Goal: Task Accomplishment & Management: Use online tool/utility

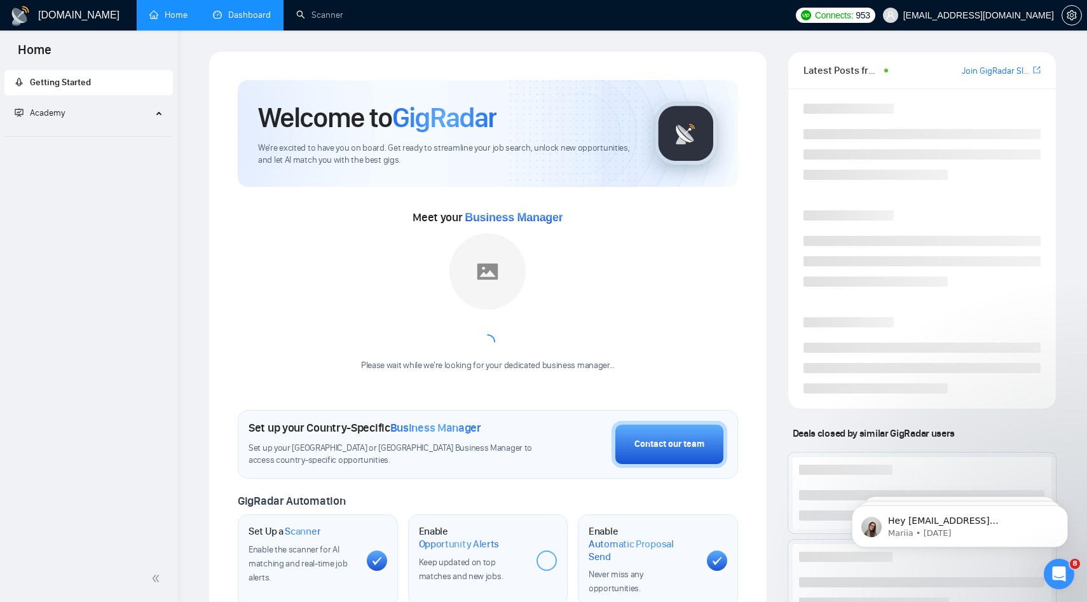
click at [269, 20] on link "Dashboard" at bounding box center [242, 15] width 58 height 11
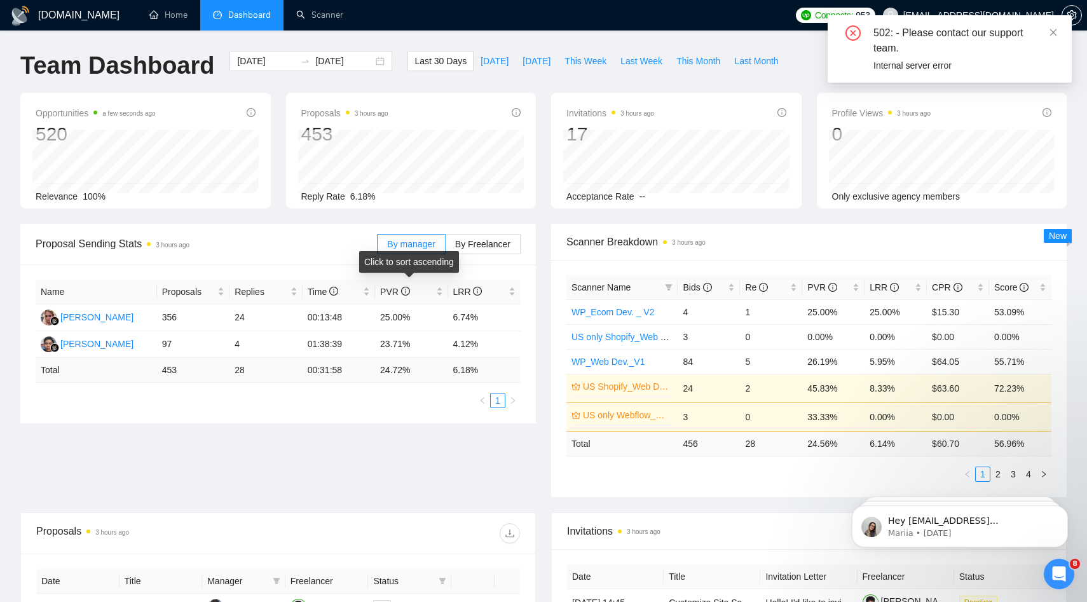
click at [455, 255] on div "Click to sort ascending" at bounding box center [409, 262] width 100 height 22
click at [456, 234] on label "By Freelancer" at bounding box center [482, 244] width 75 height 20
click at [445, 247] on input "By Freelancer" at bounding box center [445, 247] width 0 height 0
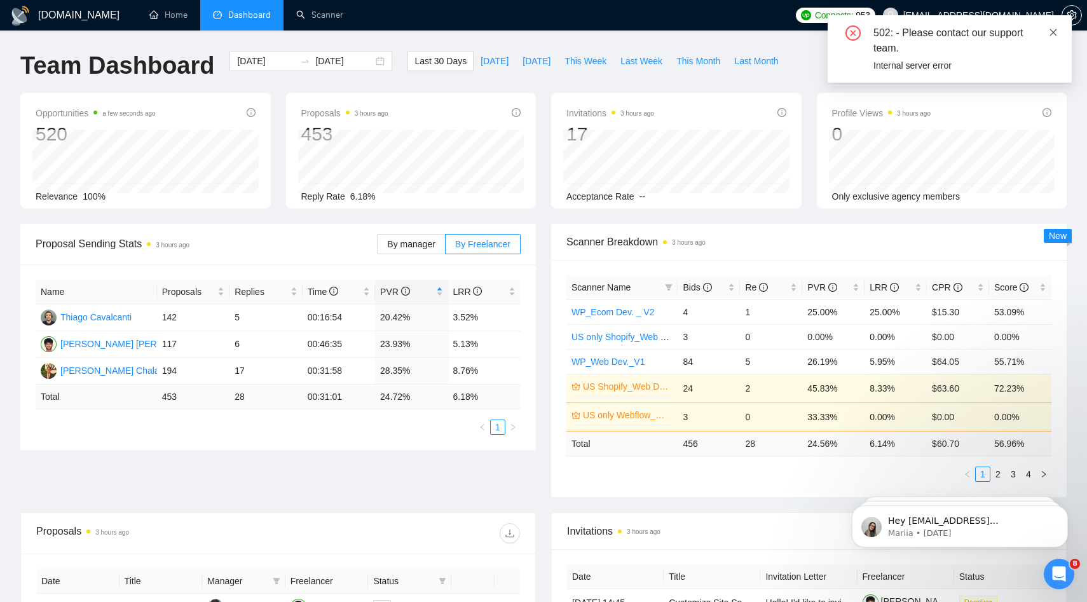
click at [1052, 31] on icon "close" at bounding box center [1053, 32] width 9 height 9
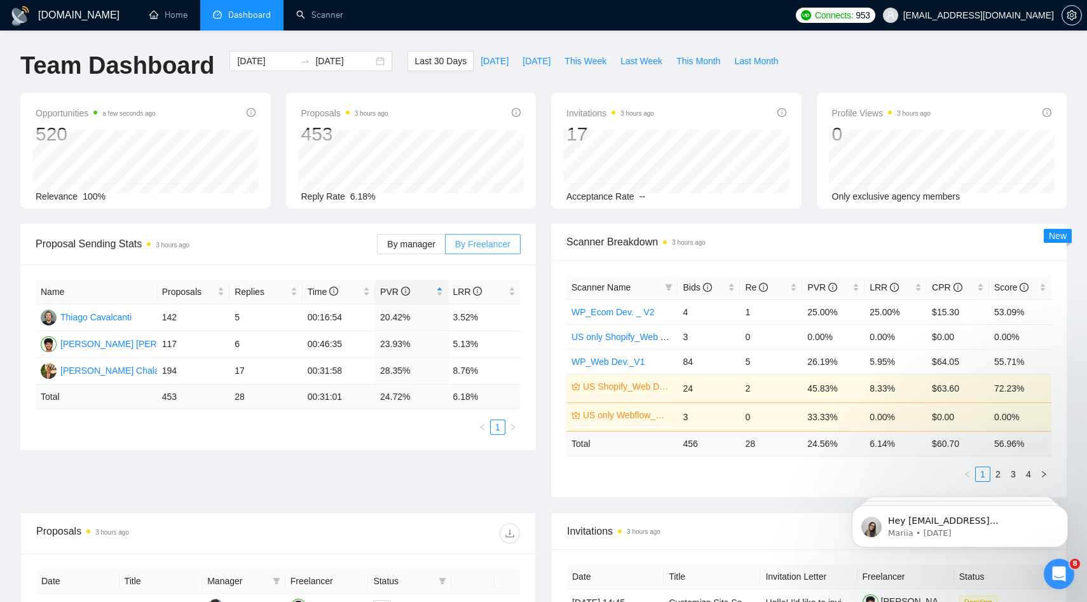
click at [513, 238] on span at bounding box center [482, 243] width 74 height 19
click at [445, 247] on input "By Freelancer" at bounding box center [445, 247] width 0 height 0
click at [513, 238] on span at bounding box center [482, 243] width 74 height 19
click at [445, 247] on input "By Freelancer" at bounding box center [445, 247] width 0 height 0
click at [325, 17] on link "Scanner" at bounding box center [319, 15] width 47 height 11
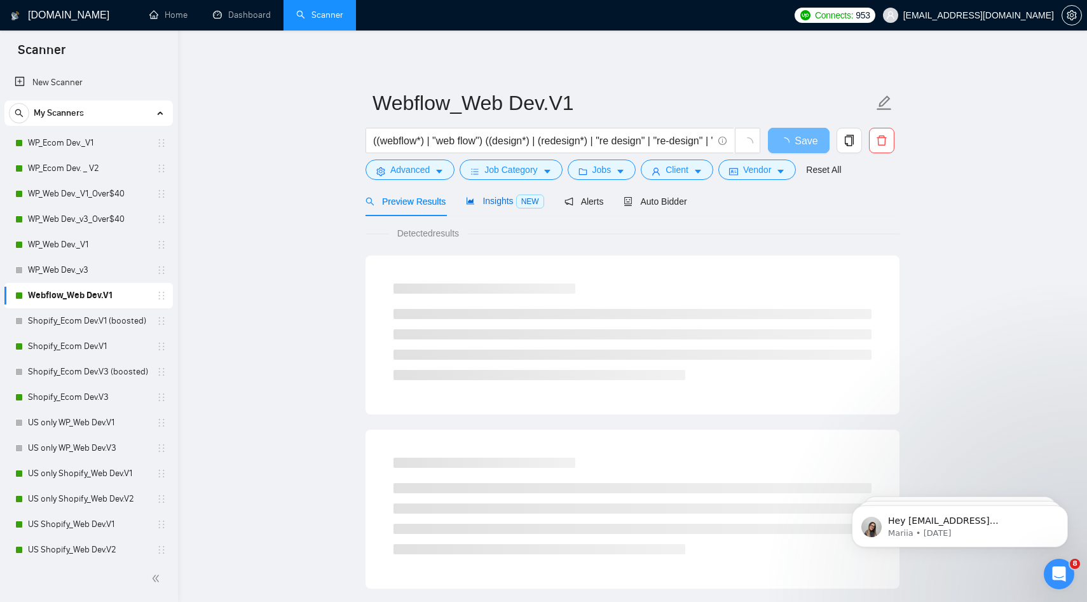
click at [524, 200] on span "NEW" at bounding box center [530, 201] width 28 height 14
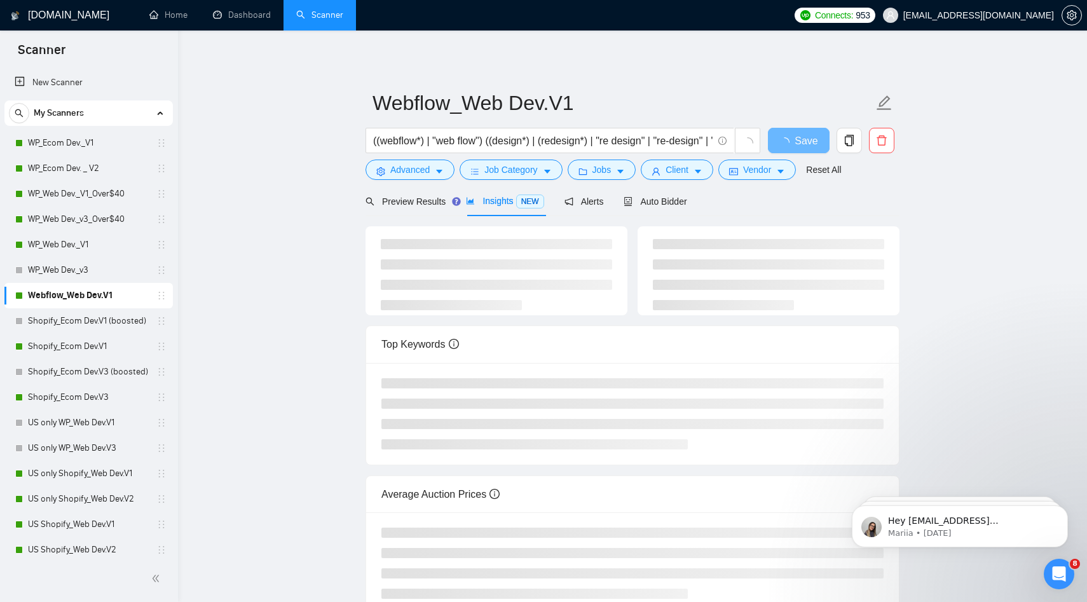
scroll to position [53, 0]
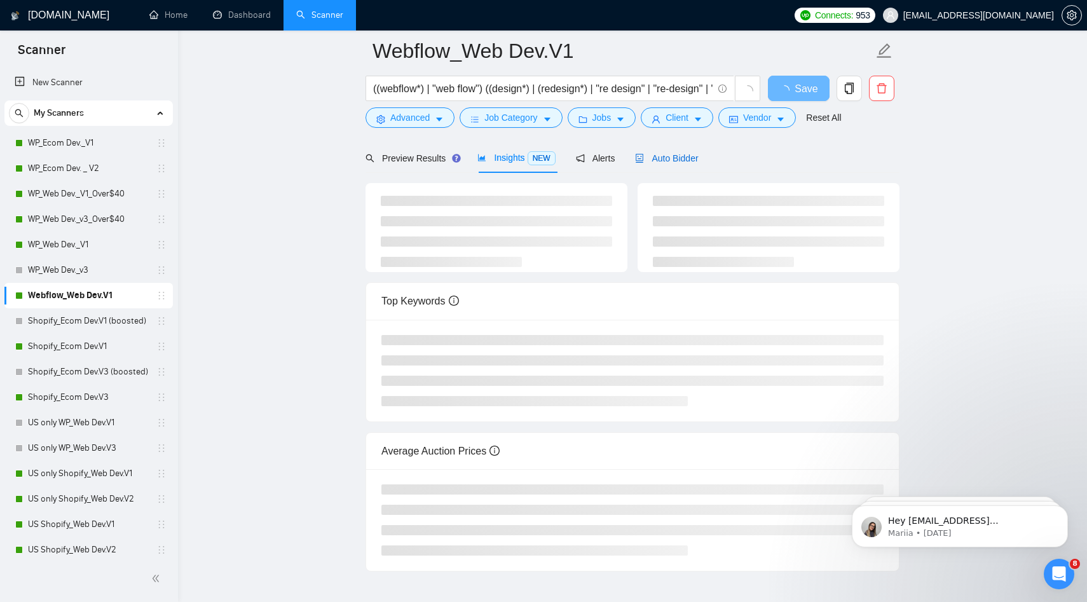
click at [653, 151] on div "Auto Bidder" at bounding box center [666, 158] width 63 height 14
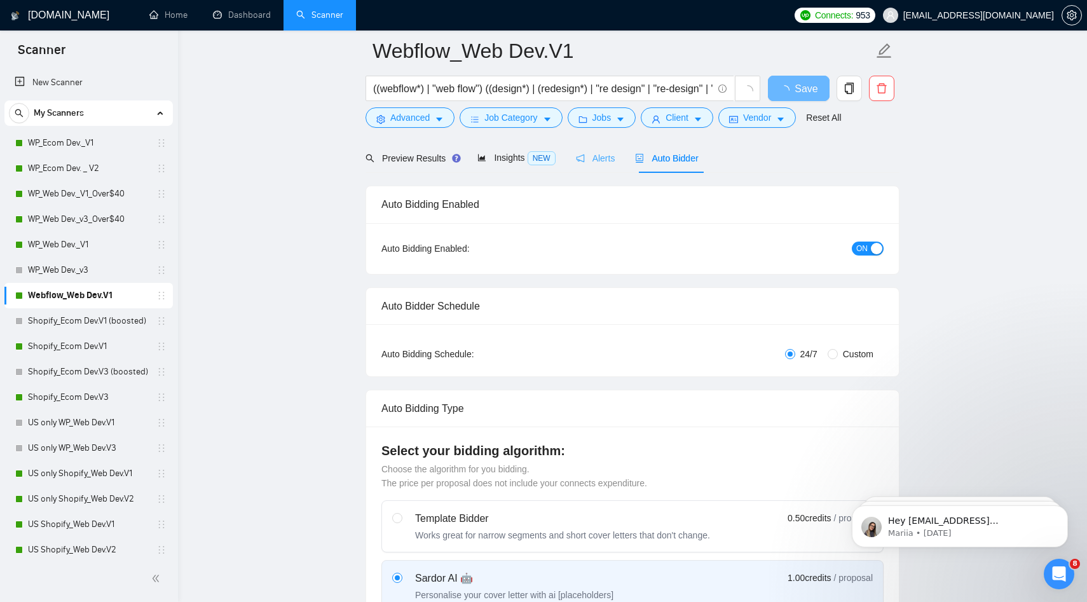
radio input "false"
radio input "true"
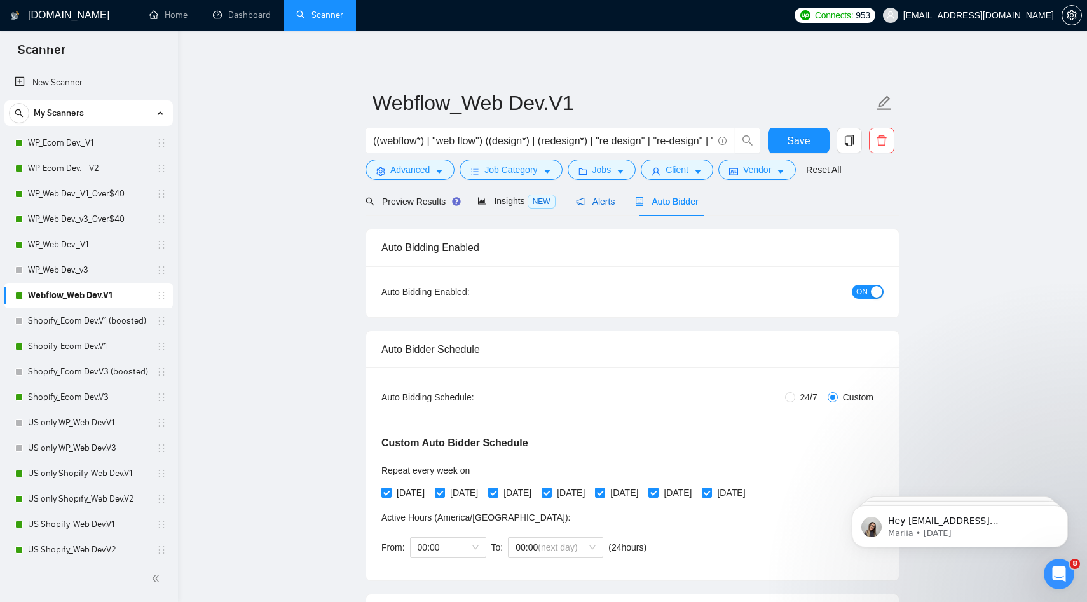
click at [598, 197] on span "Alerts" at bounding box center [595, 201] width 39 height 10
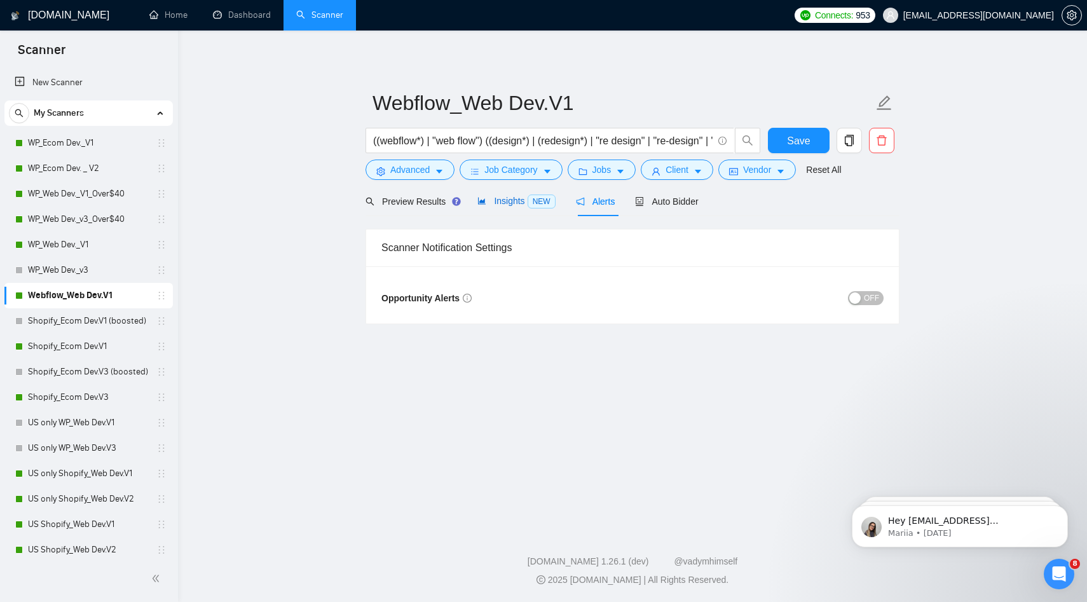
click at [536, 203] on span "NEW" at bounding box center [541, 201] width 28 height 14
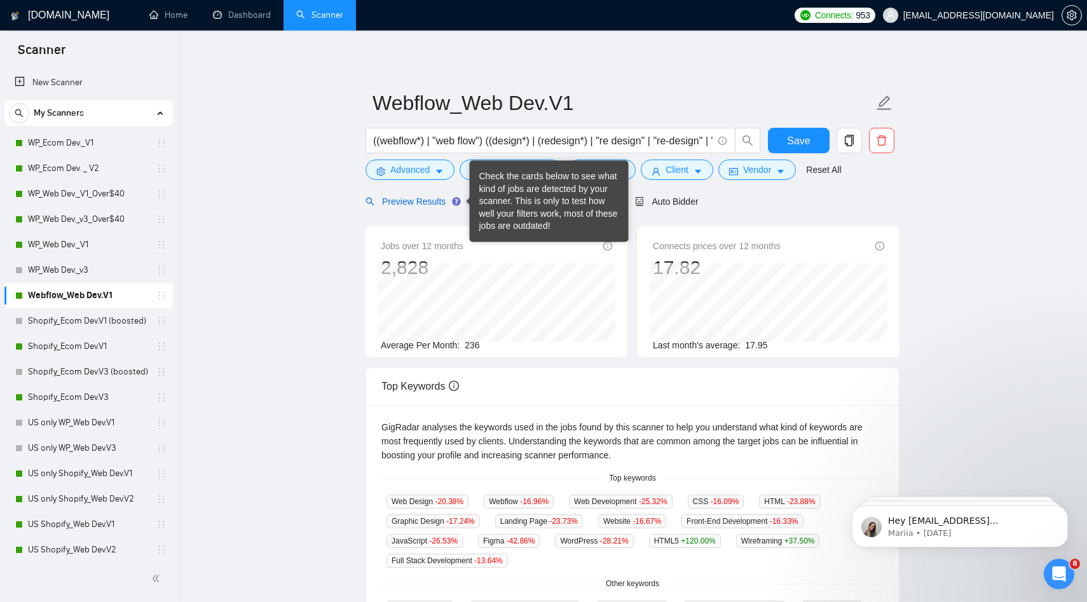
click at [430, 196] on div "Preview Results" at bounding box center [411, 201] width 92 height 14
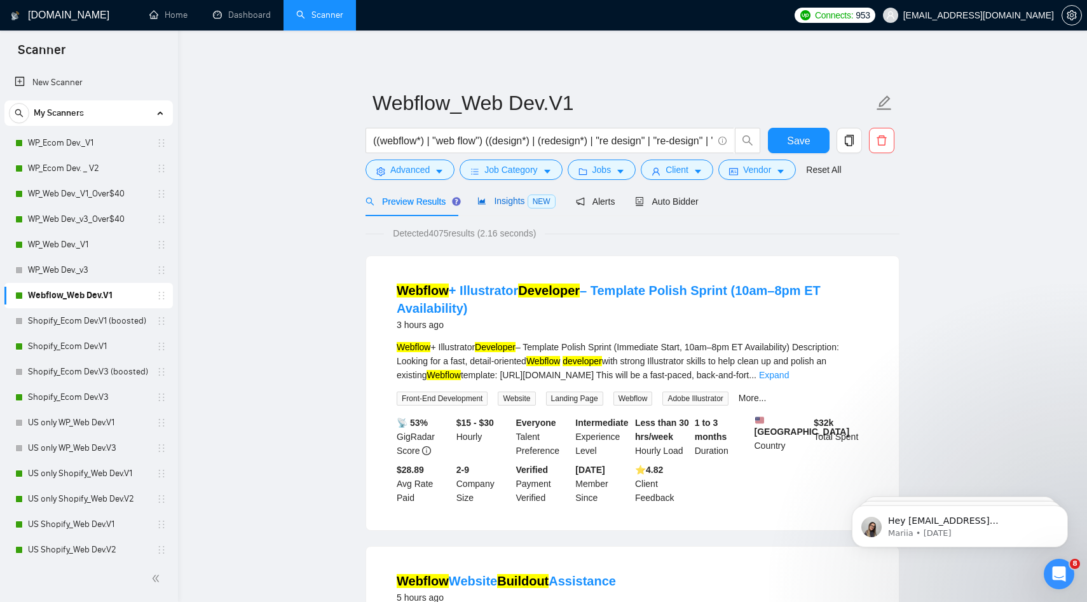
click at [499, 201] on span "Insights NEW" at bounding box center [516, 201] width 78 height 10
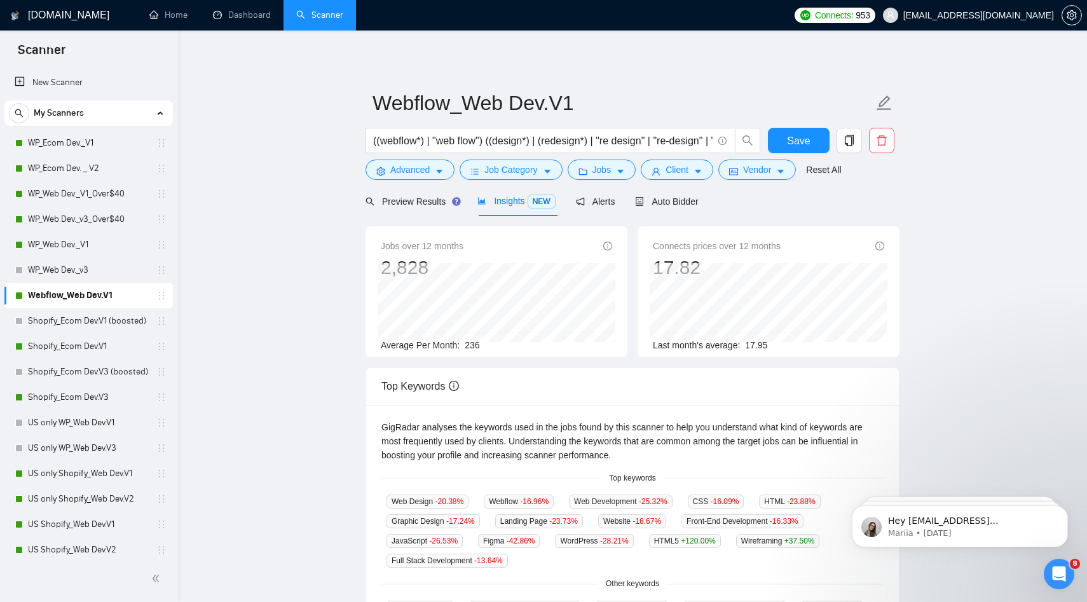
click at [704, 206] on div "Preview Results Insights NEW Alerts Auto Bidder" at bounding box center [632, 201] width 534 height 30
click at [667, 206] on span "Auto Bidder" at bounding box center [666, 201] width 63 height 10
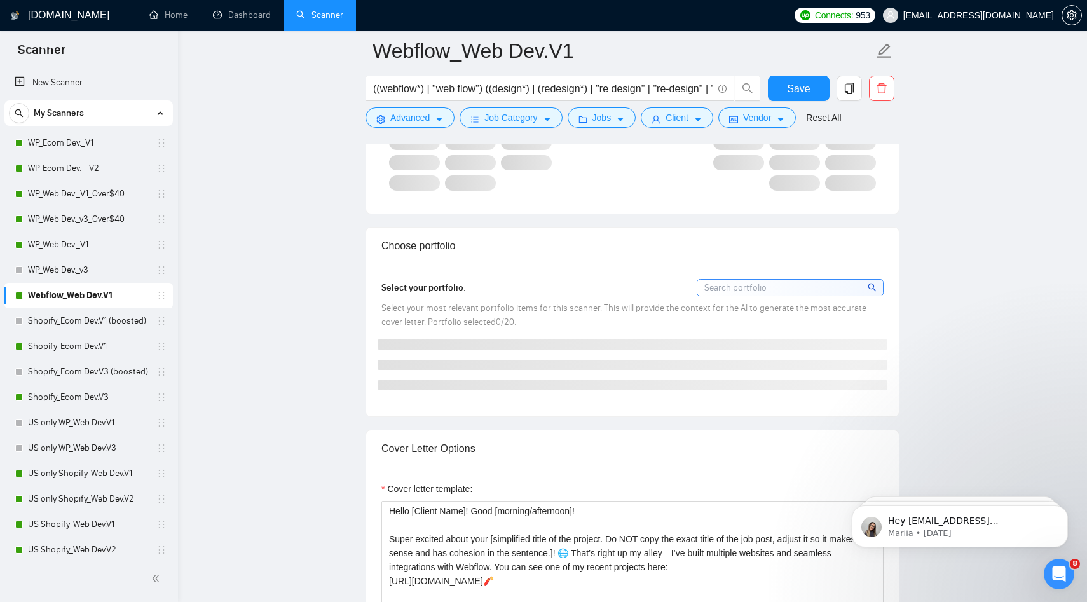
scroll to position [1465, 0]
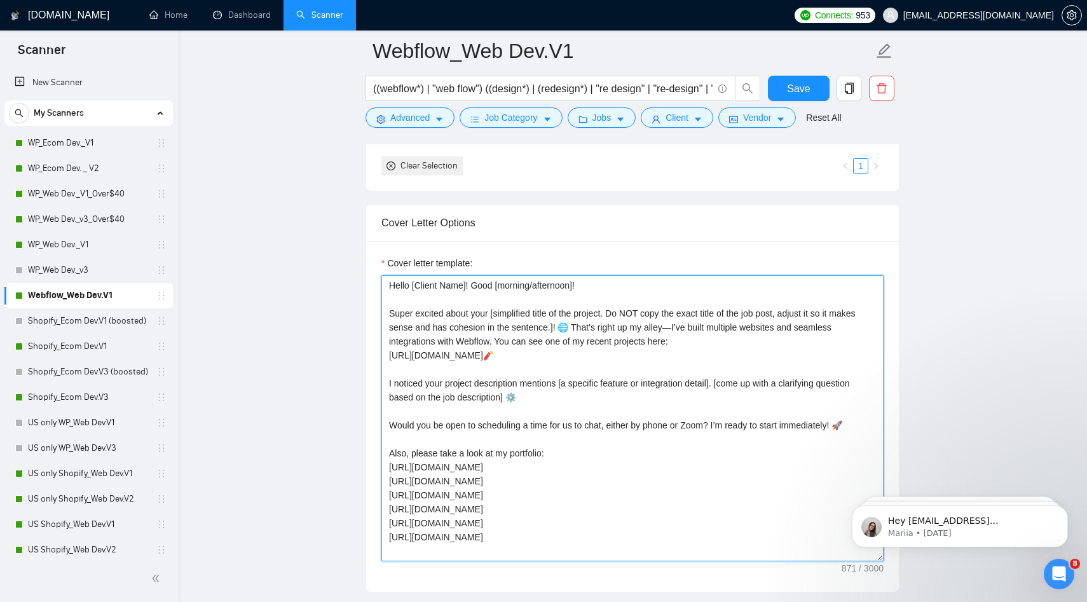
click at [490, 485] on textarea "Hello [Client Name]! Good [morning/afternoon]! Super excited about your [simpli…" at bounding box center [632, 418] width 502 height 286
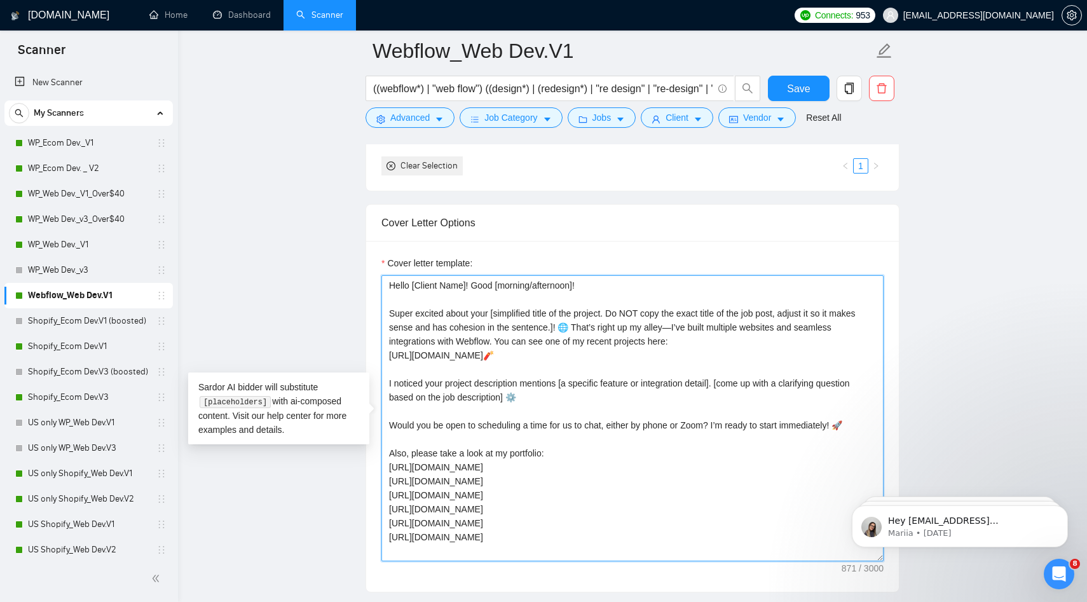
click at [490, 485] on textarea "Hello [Client Name]! Good [morning/afternoon]! Super excited about your [simpli…" at bounding box center [632, 418] width 502 height 286
